Goal: Information Seeking & Learning: Learn about a topic

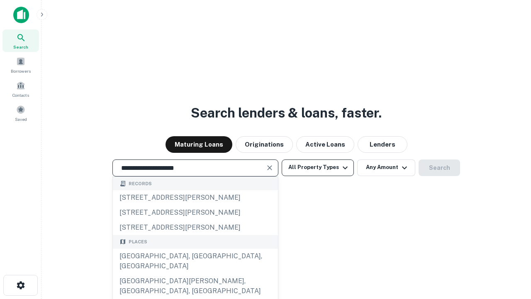
click at [195, 273] on div "[GEOGRAPHIC_DATA], [GEOGRAPHIC_DATA], [GEOGRAPHIC_DATA]" at bounding box center [195, 260] width 165 height 25
click at [318, 167] on button "All Property Types" at bounding box center [318, 167] width 72 height 17
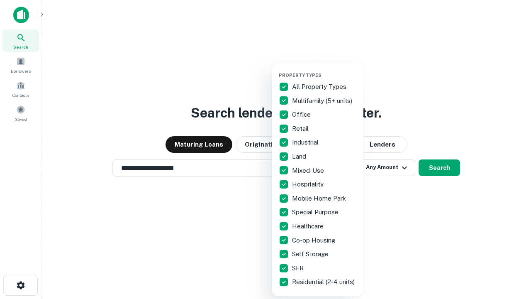
type input "**********"
click at [324, 70] on button "button" at bounding box center [324, 70] width 91 height 0
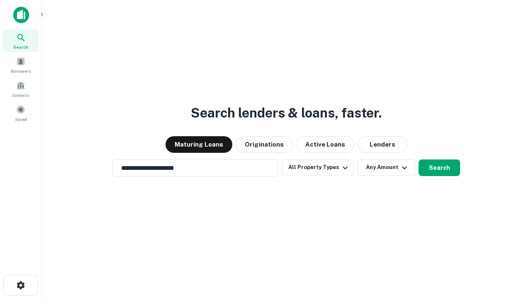
scroll to position [13, 0]
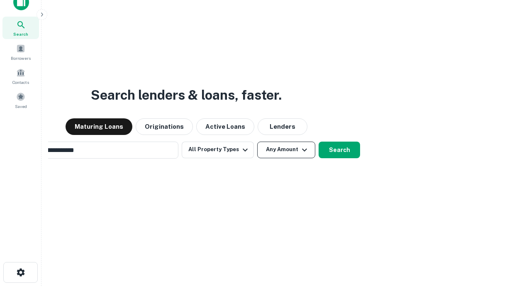
click at [257, 141] on button "Any Amount" at bounding box center [286, 149] width 58 height 17
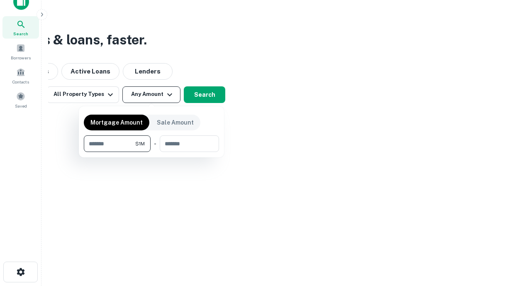
type input "*******"
click at [151, 152] on button "button" at bounding box center [151, 152] width 135 height 0
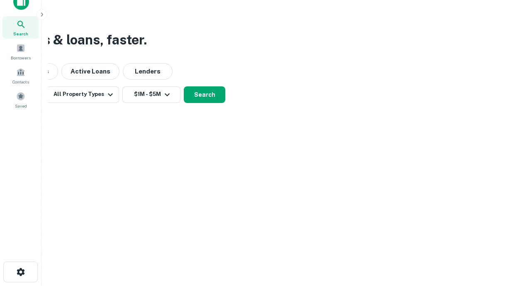
scroll to position [13, 0]
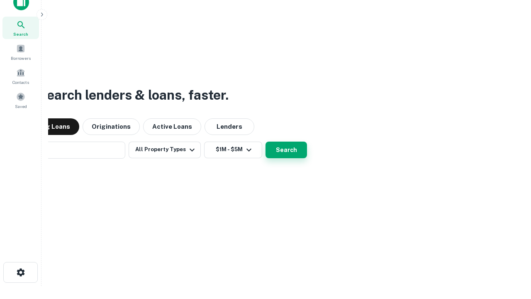
click at [265, 141] on button "Search" at bounding box center [285, 149] width 41 height 17
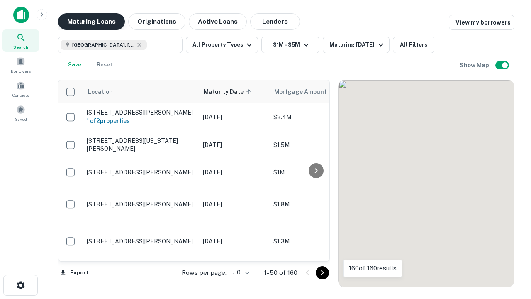
click at [91, 22] on button "Maturing Loans" at bounding box center [91, 21] width 67 height 17
